Goal: Unclear

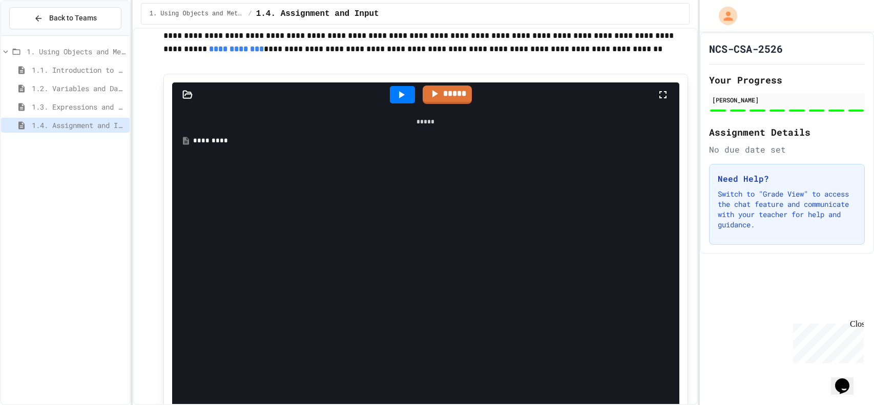
scroll to position [4440, 0]
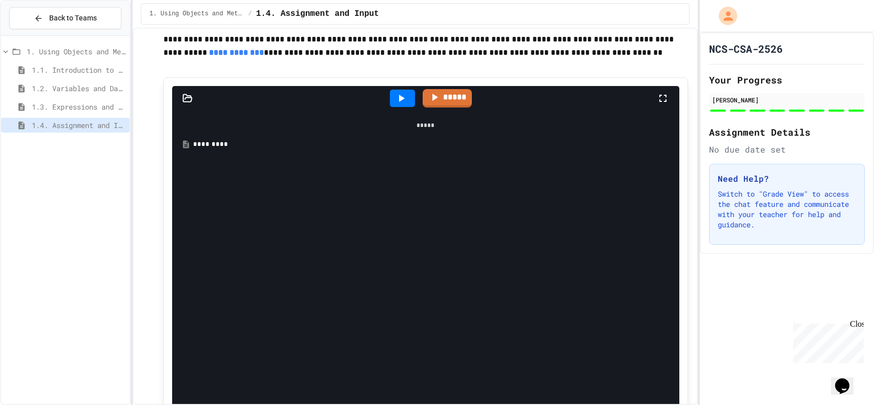
click at [184, 102] on icon at bounding box center [187, 98] width 9 height 7
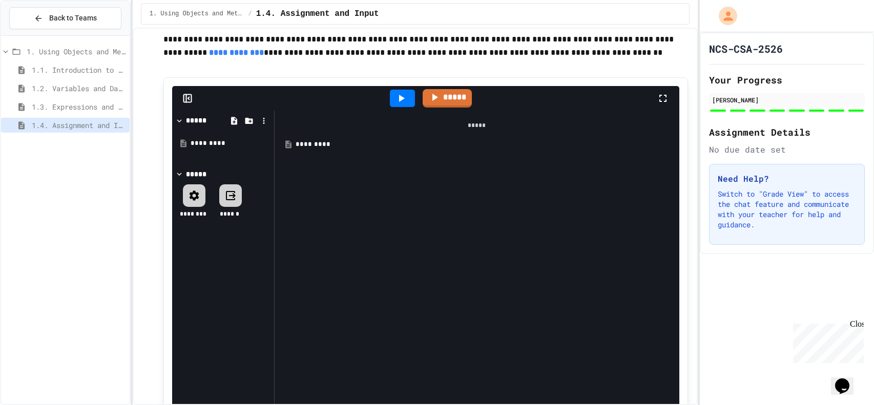
click at [393, 153] on div "*********" at bounding box center [477, 144] width 394 height 18
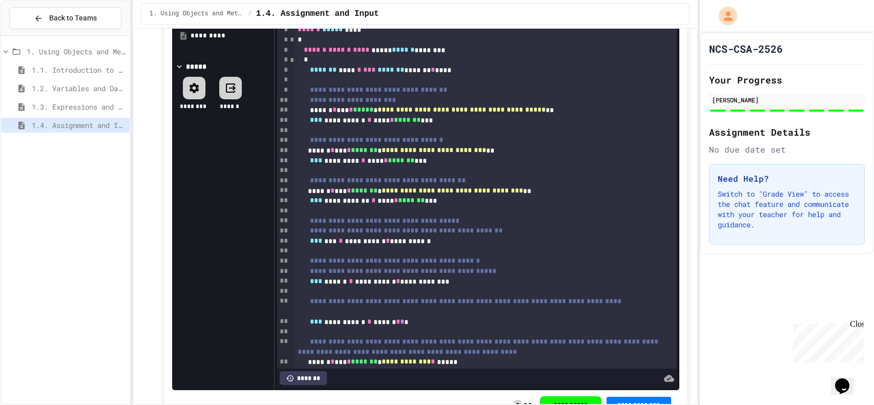
scroll to position [0, 0]
